Goal: Information Seeking & Learning: Learn about a topic

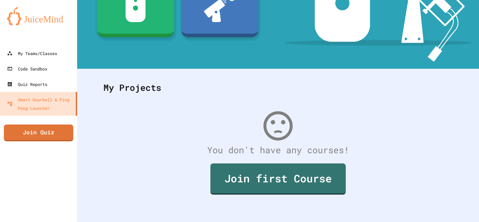
scroll to position [124, 0]
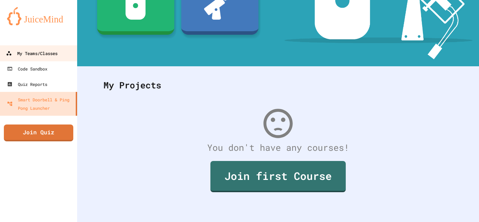
click at [44, 57] on link "My Teams/Classes" at bounding box center [39, 53] width 80 height 16
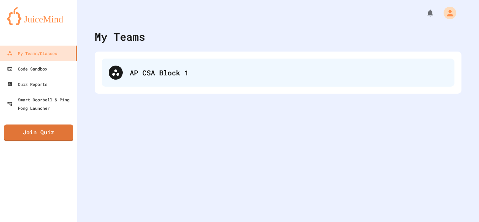
click at [173, 76] on div "AP CSA Block 1" at bounding box center [289, 72] width 318 height 11
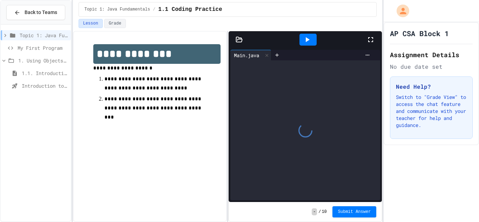
click at [41, 70] on span "1.1. Introduction to Algorithms, Programming, and Compilers" at bounding box center [45, 72] width 46 height 7
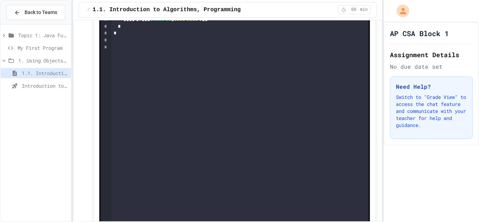
scroll to position [1054, 0]
